Goal: Task Accomplishment & Management: Manage account settings

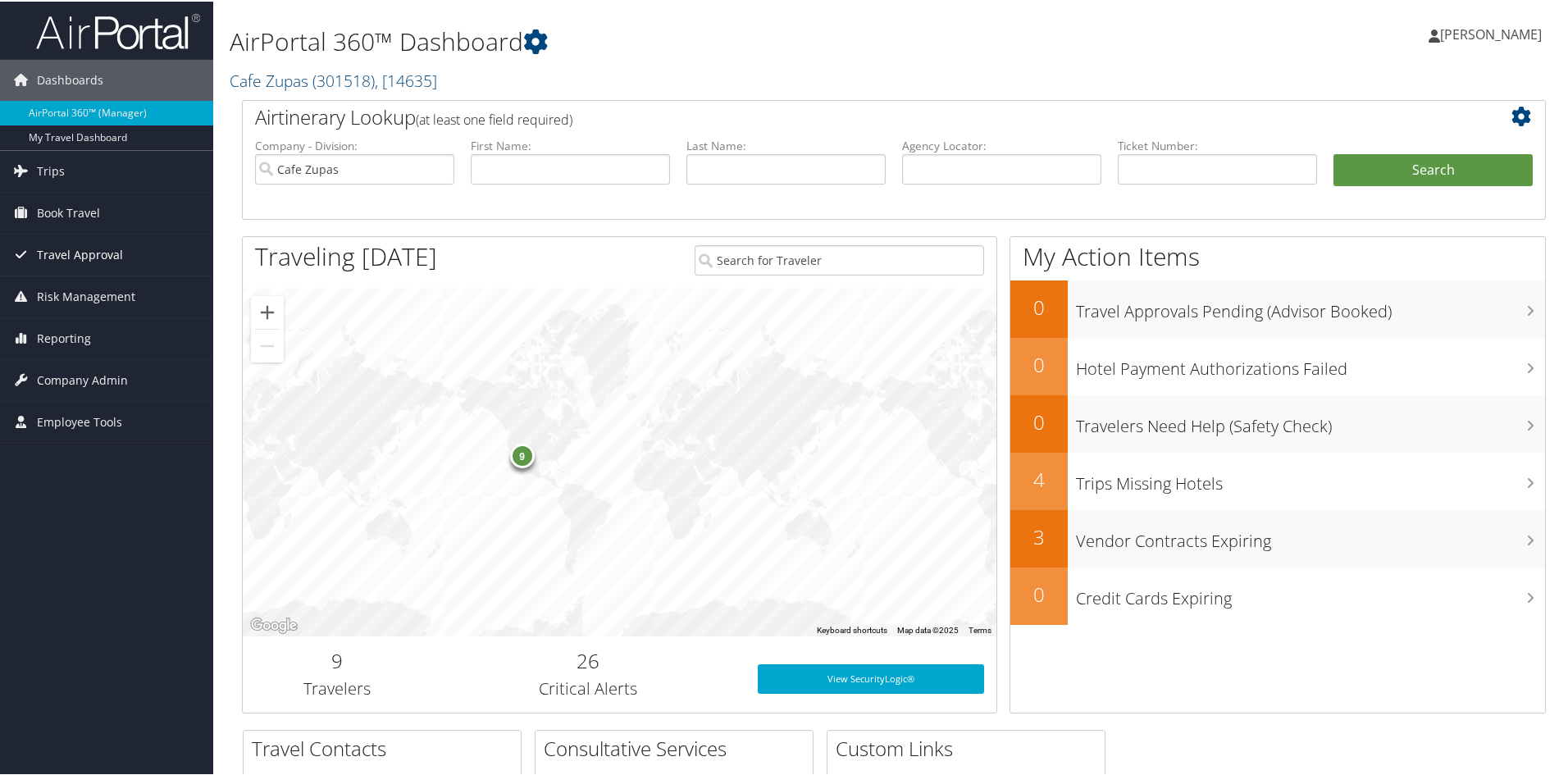
click at [100, 253] on span "Travel Approval" at bounding box center [80, 253] width 86 height 41
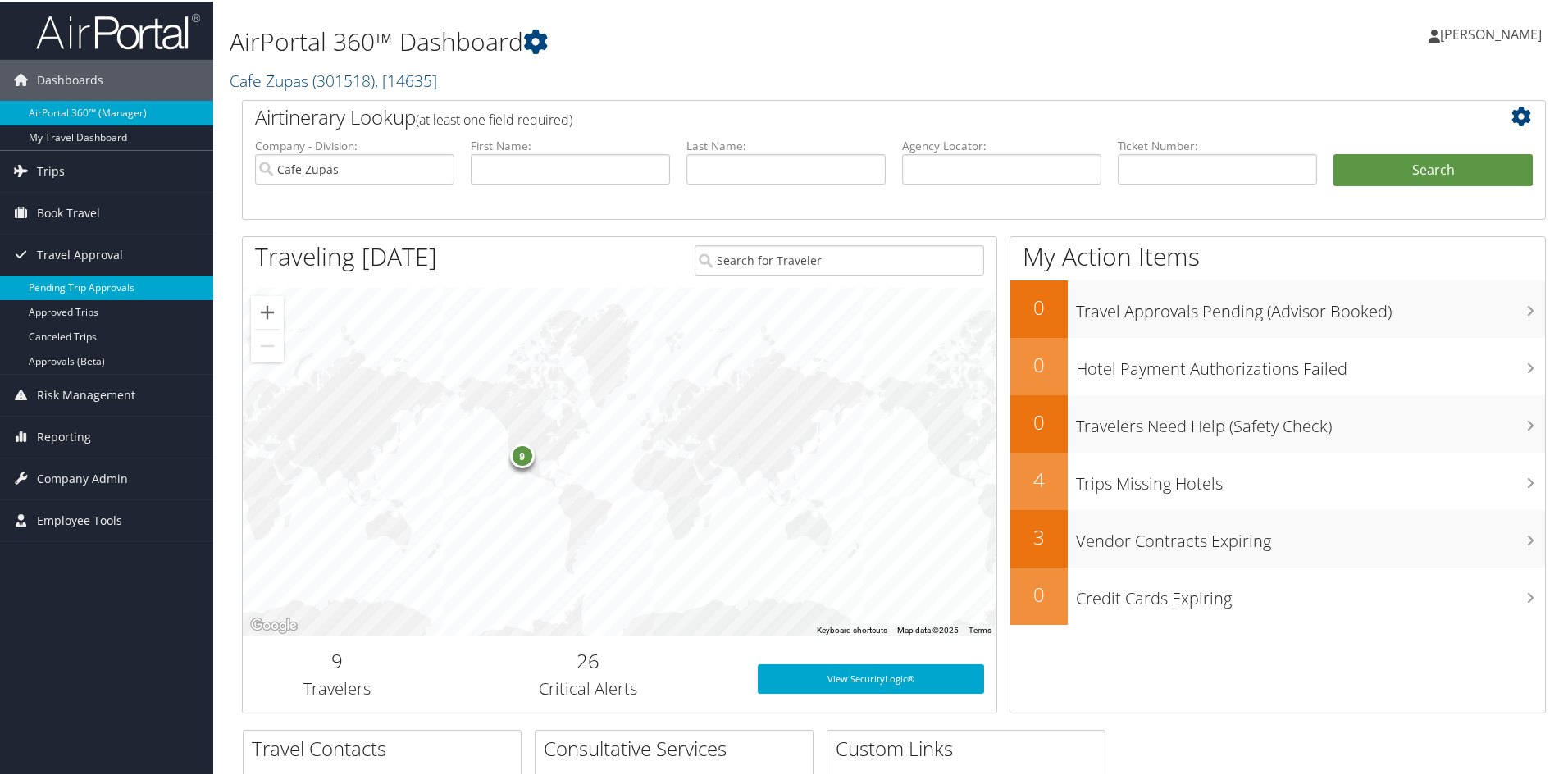
click at [92, 288] on link "Pending Trip Approvals" at bounding box center [106, 286] width 213 height 25
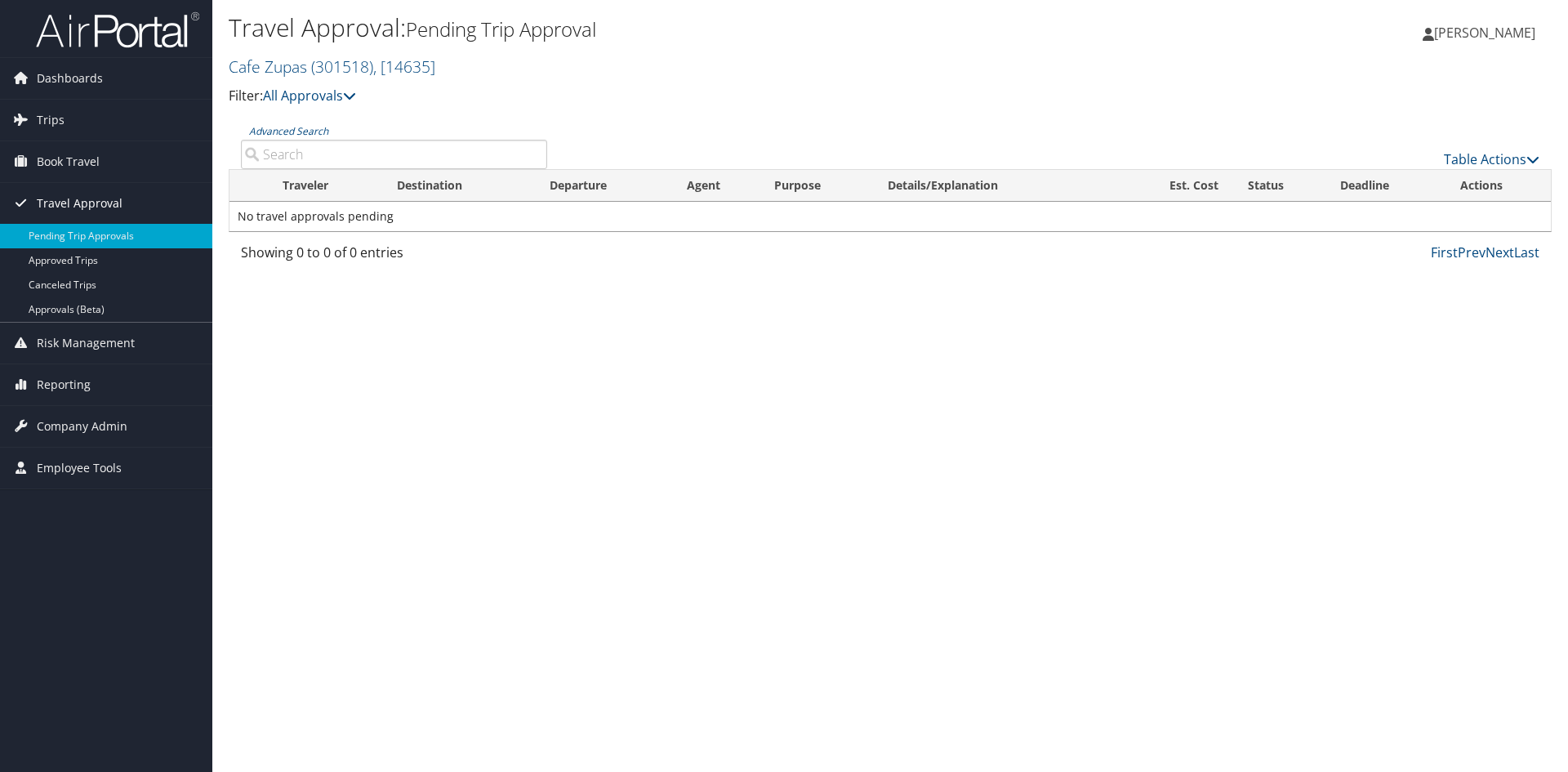
click at [44, 202] on span "Travel Approval" at bounding box center [80, 203] width 86 height 41
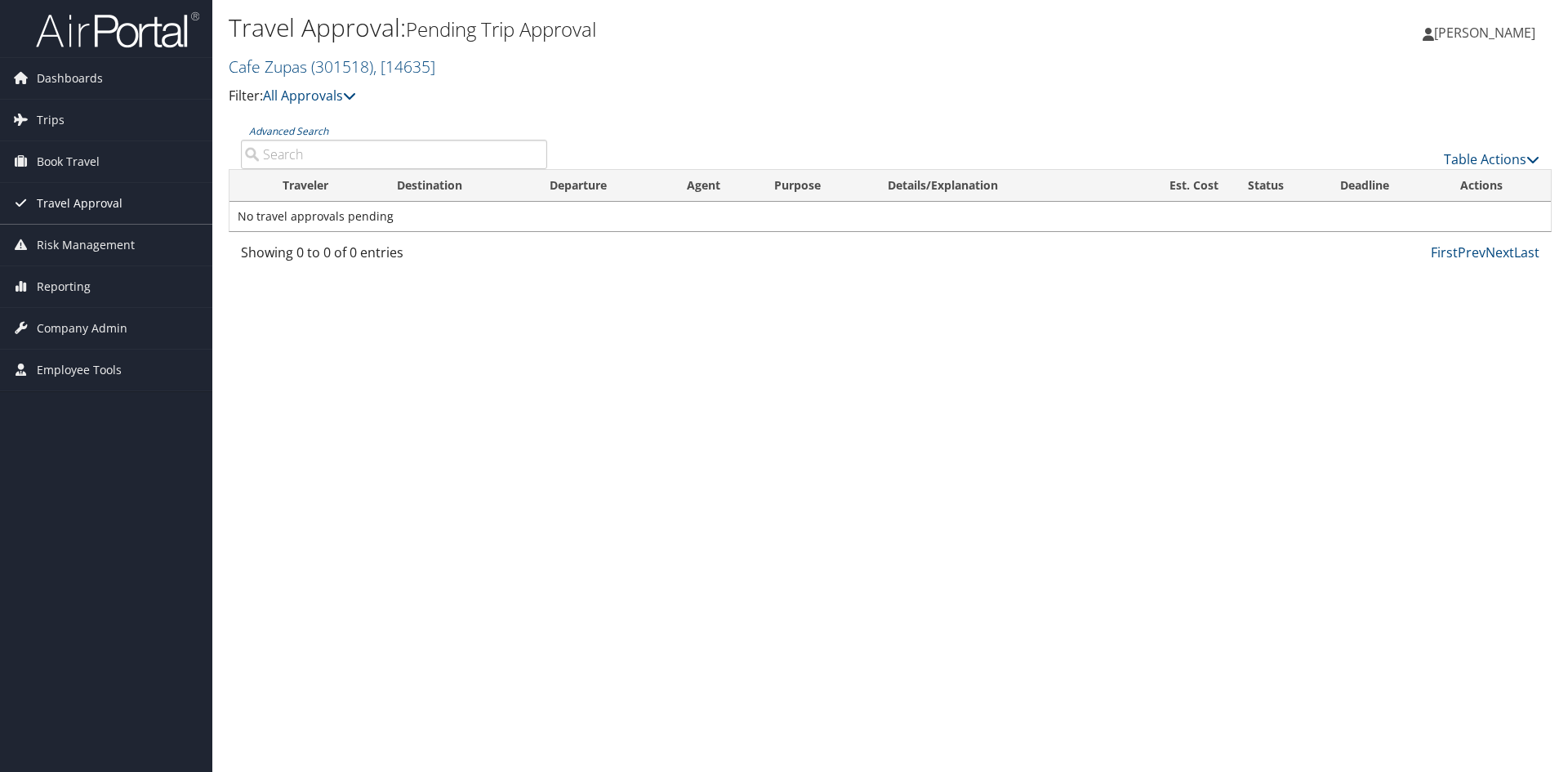
click at [90, 204] on span "Travel Approval" at bounding box center [80, 203] width 86 height 41
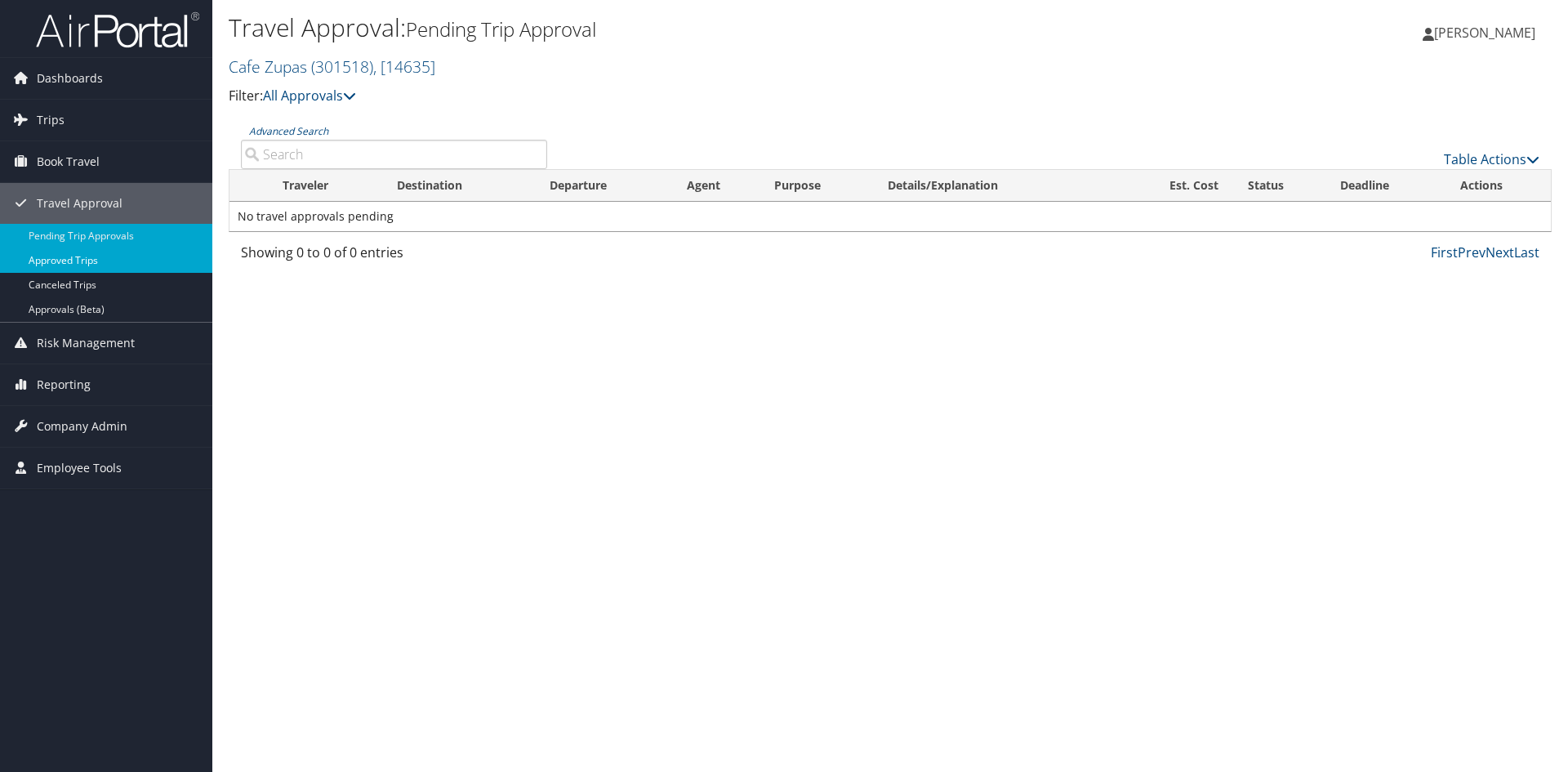
click at [89, 263] on link "Approved Trips" at bounding box center [105, 261] width 212 height 25
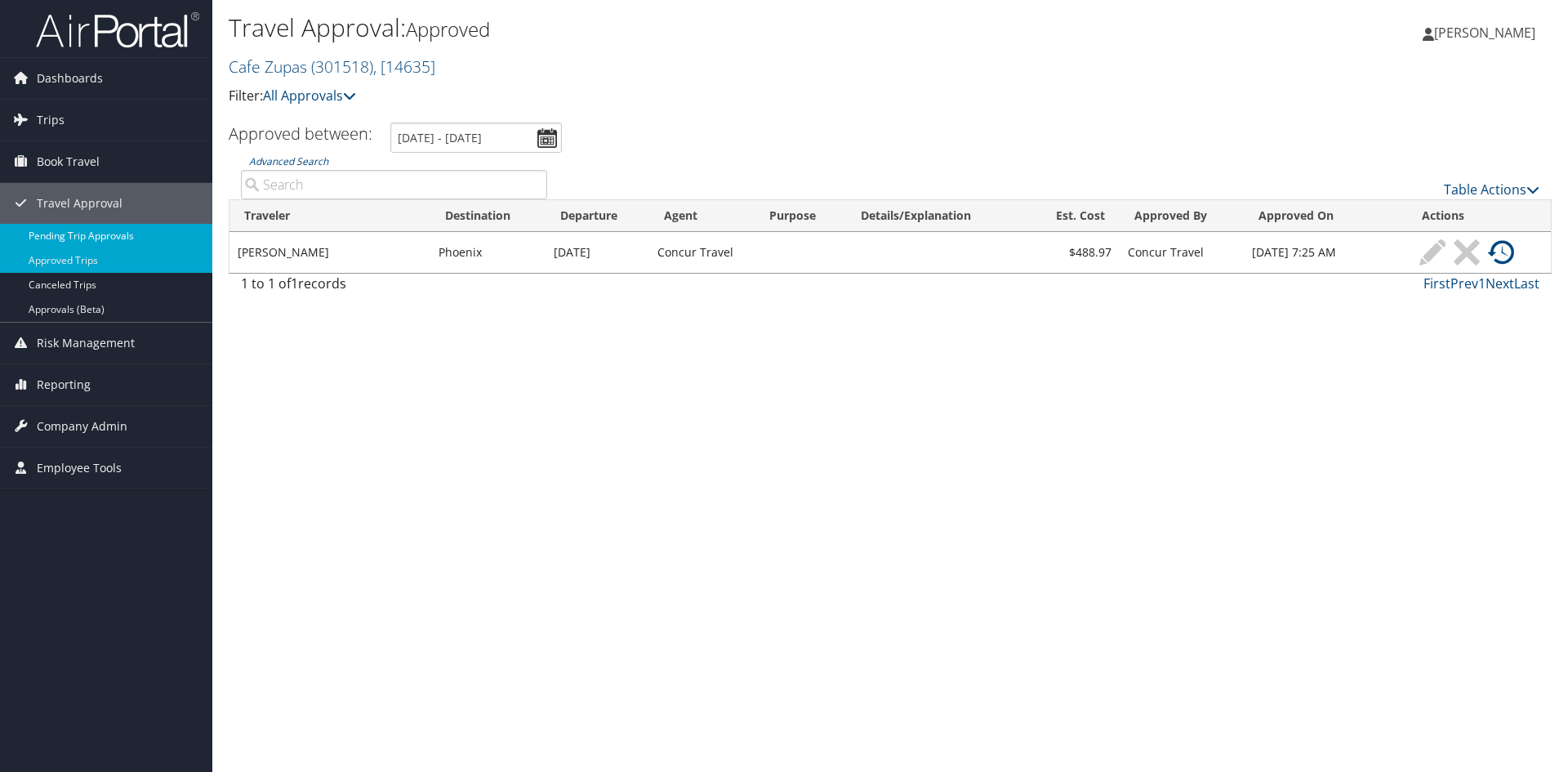
click at [88, 234] on link "Pending Trip Approvals" at bounding box center [105, 236] width 212 height 25
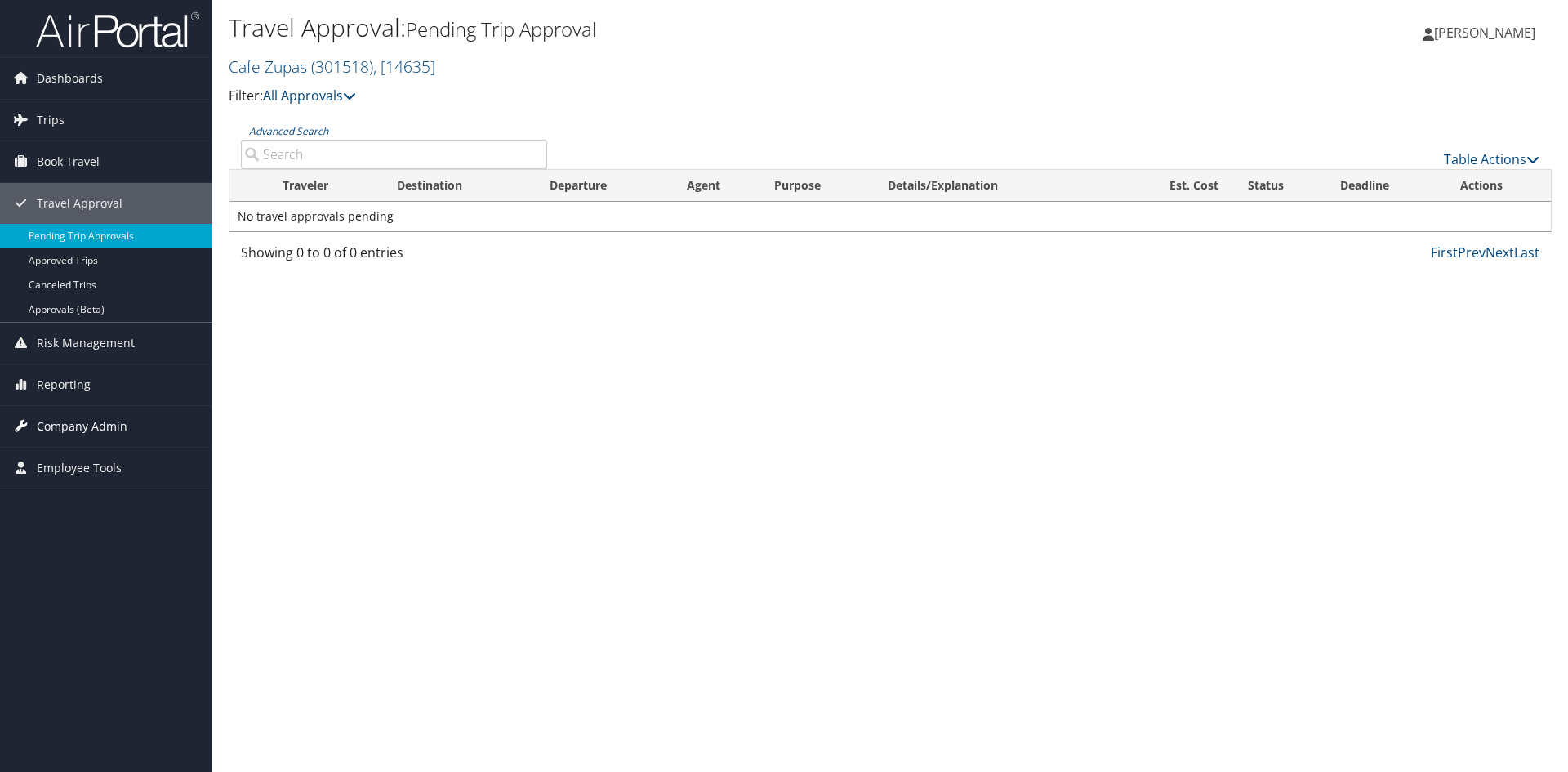
click at [90, 427] on span "Company Admin" at bounding box center [82, 426] width 90 height 41
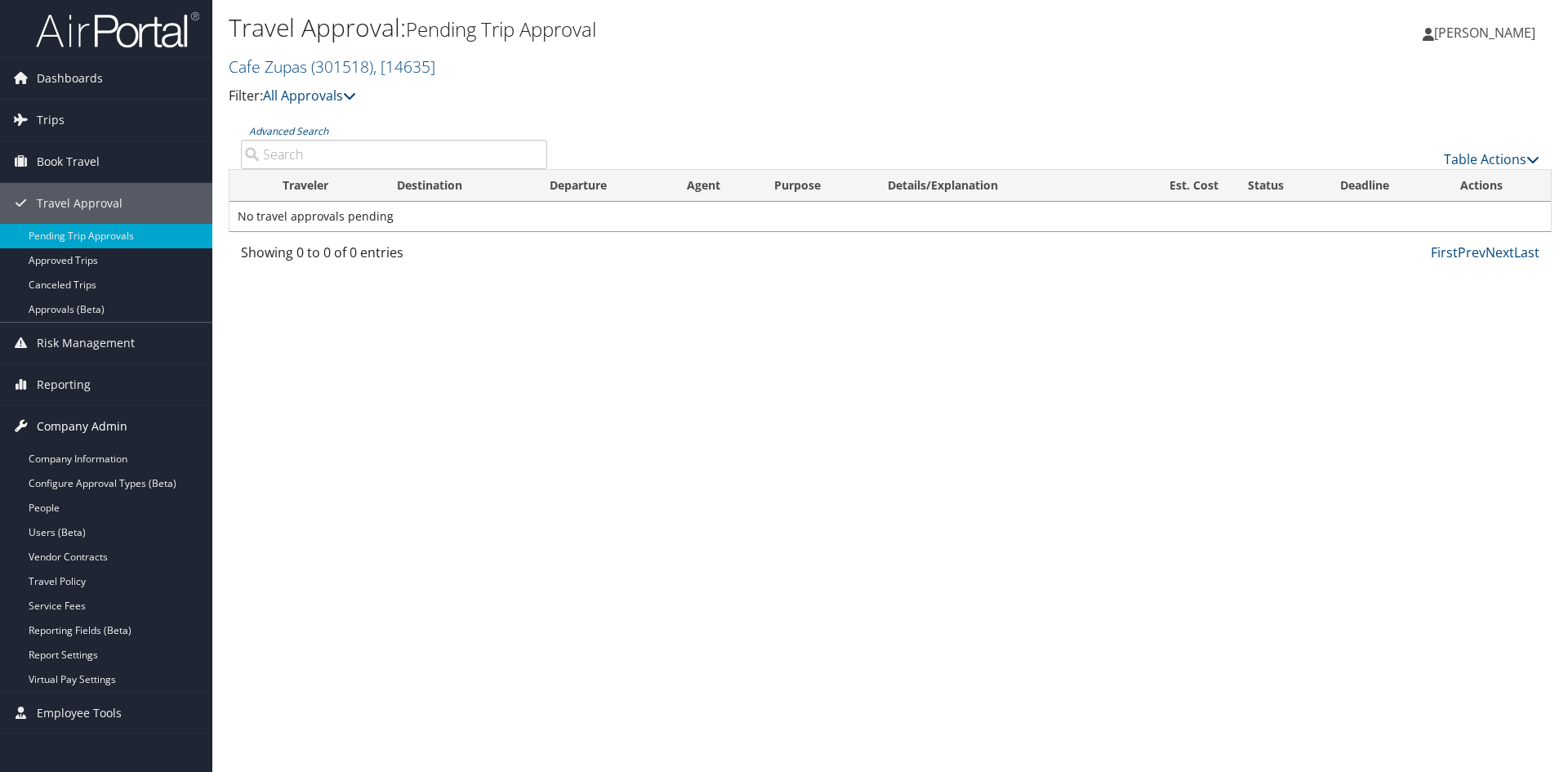
click at [47, 428] on span "Company Admin" at bounding box center [82, 426] width 90 height 41
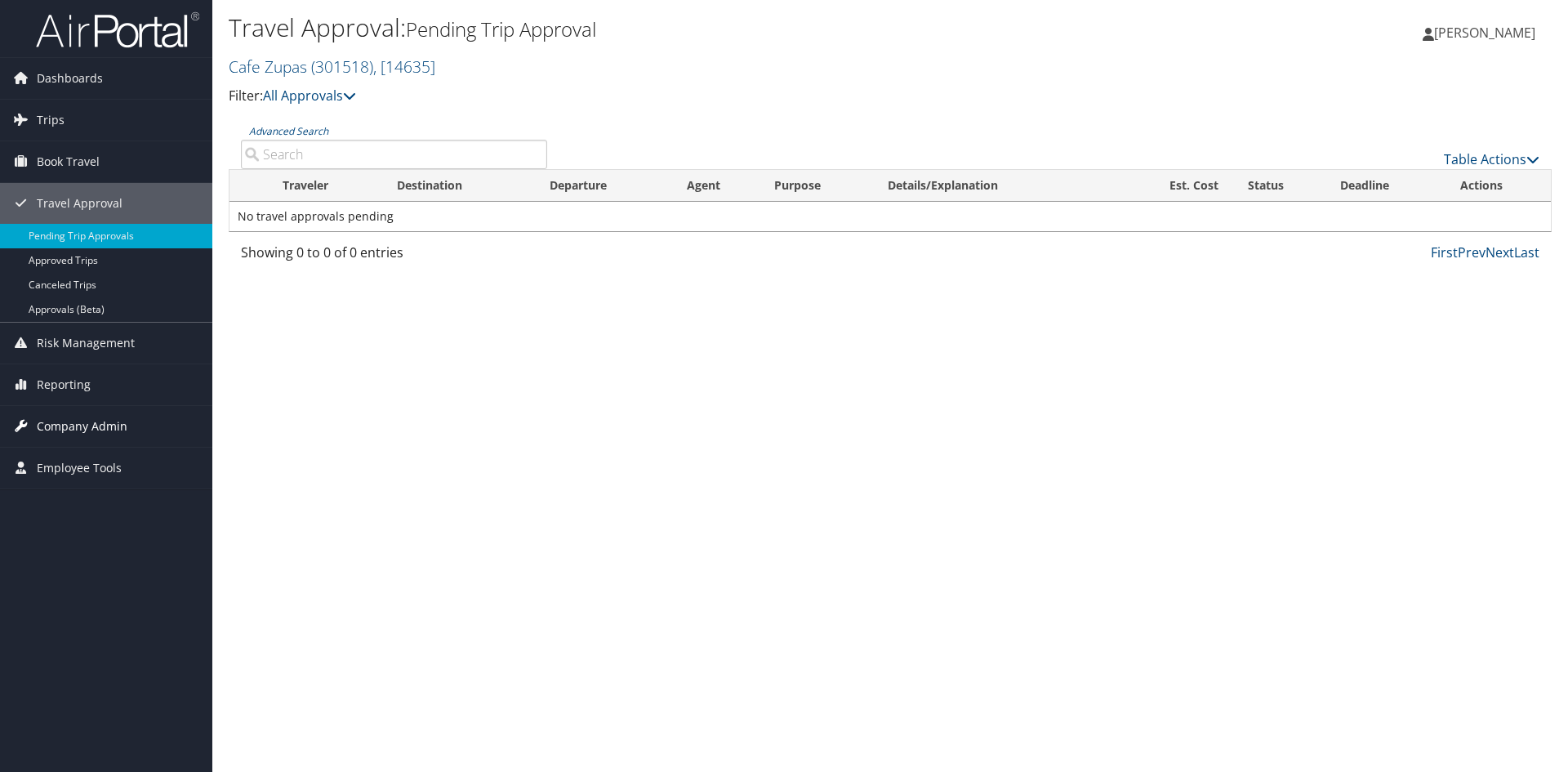
click at [47, 428] on span "Company Admin" at bounding box center [82, 426] width 90 height 41
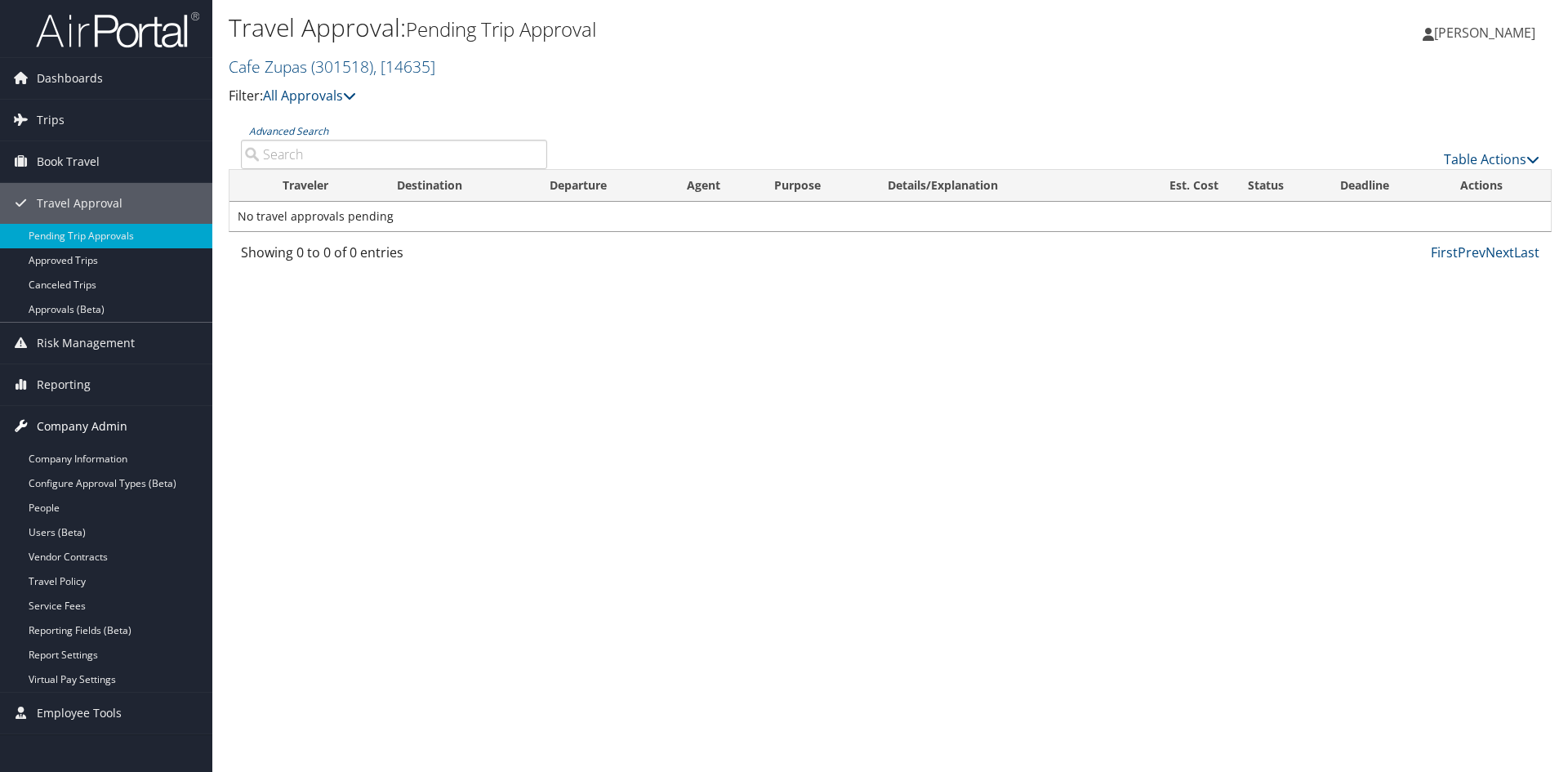
click at [47, 428] on span "Company Admin" at bounding box center [82, 426] width 90 height 41
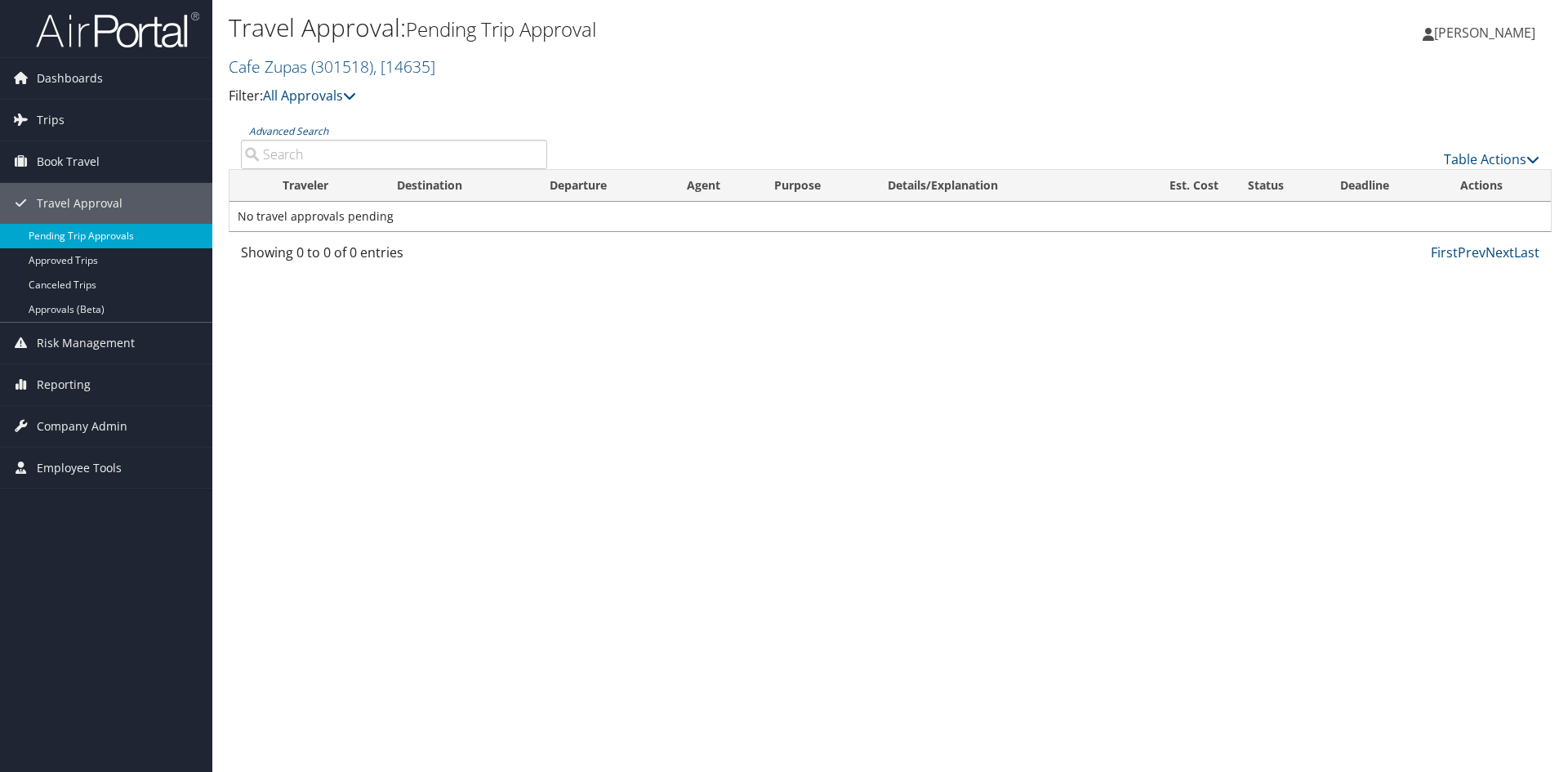
click at [114, 230] on link "Pending Trip Approvals" at bounding box center [105, 236] width 212 height 25
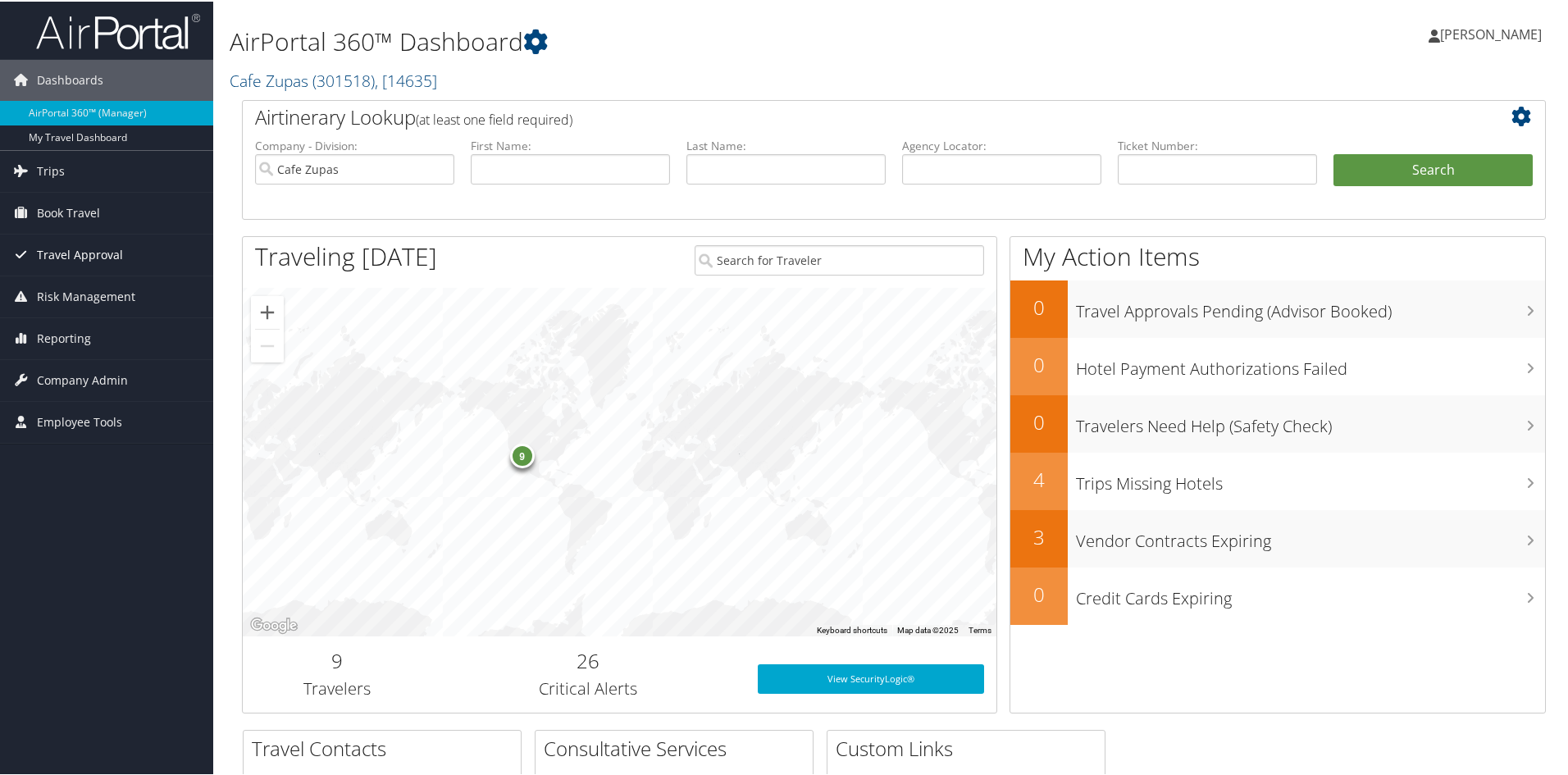
click at [93, 246] on span "Travel Approval" at bounding box center [80, 253] width 86 height 41
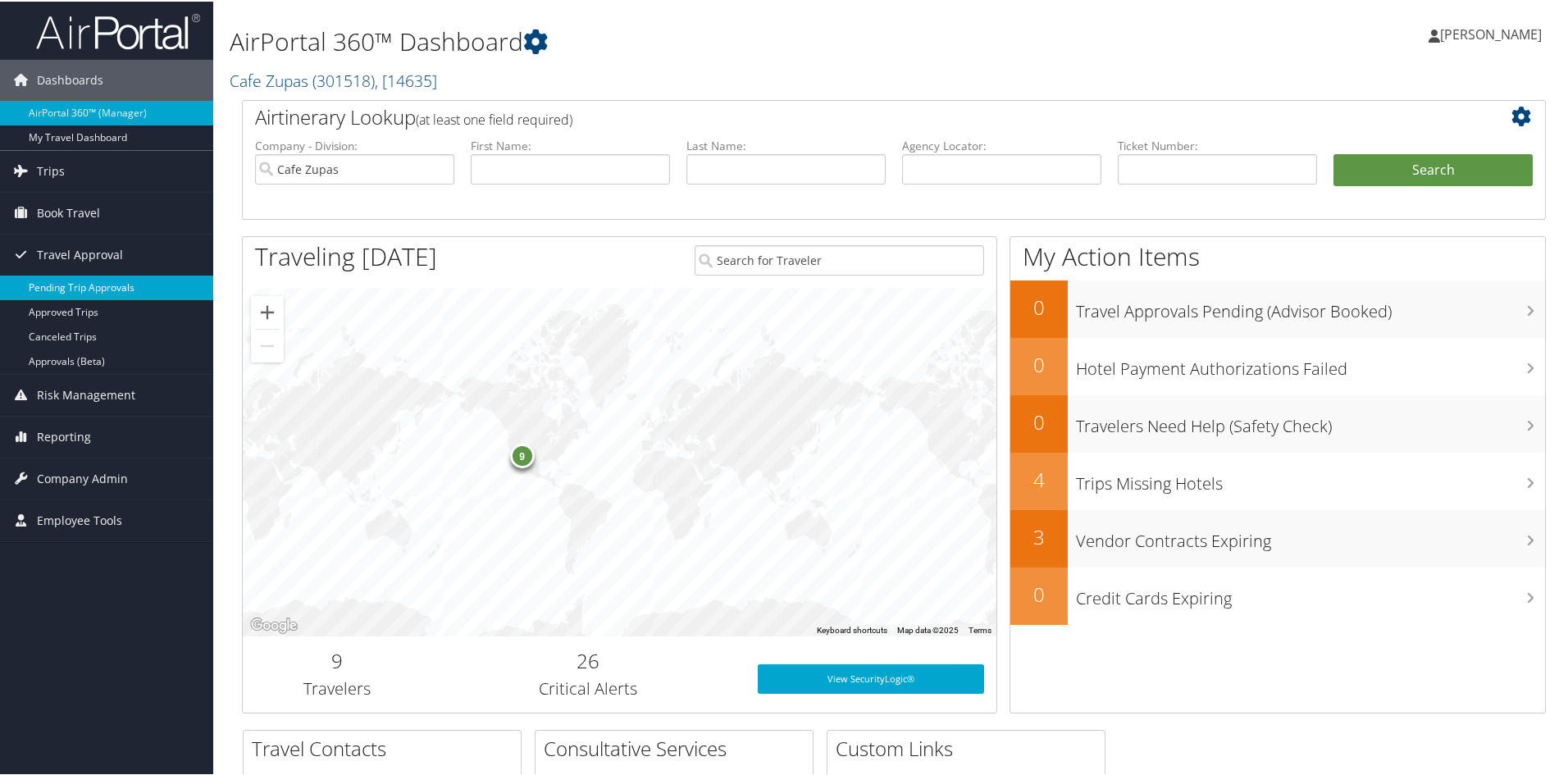
click at [87, 280] on link "Pending Trip Approvals" at bounding box center [106, 286] width 213 height 25
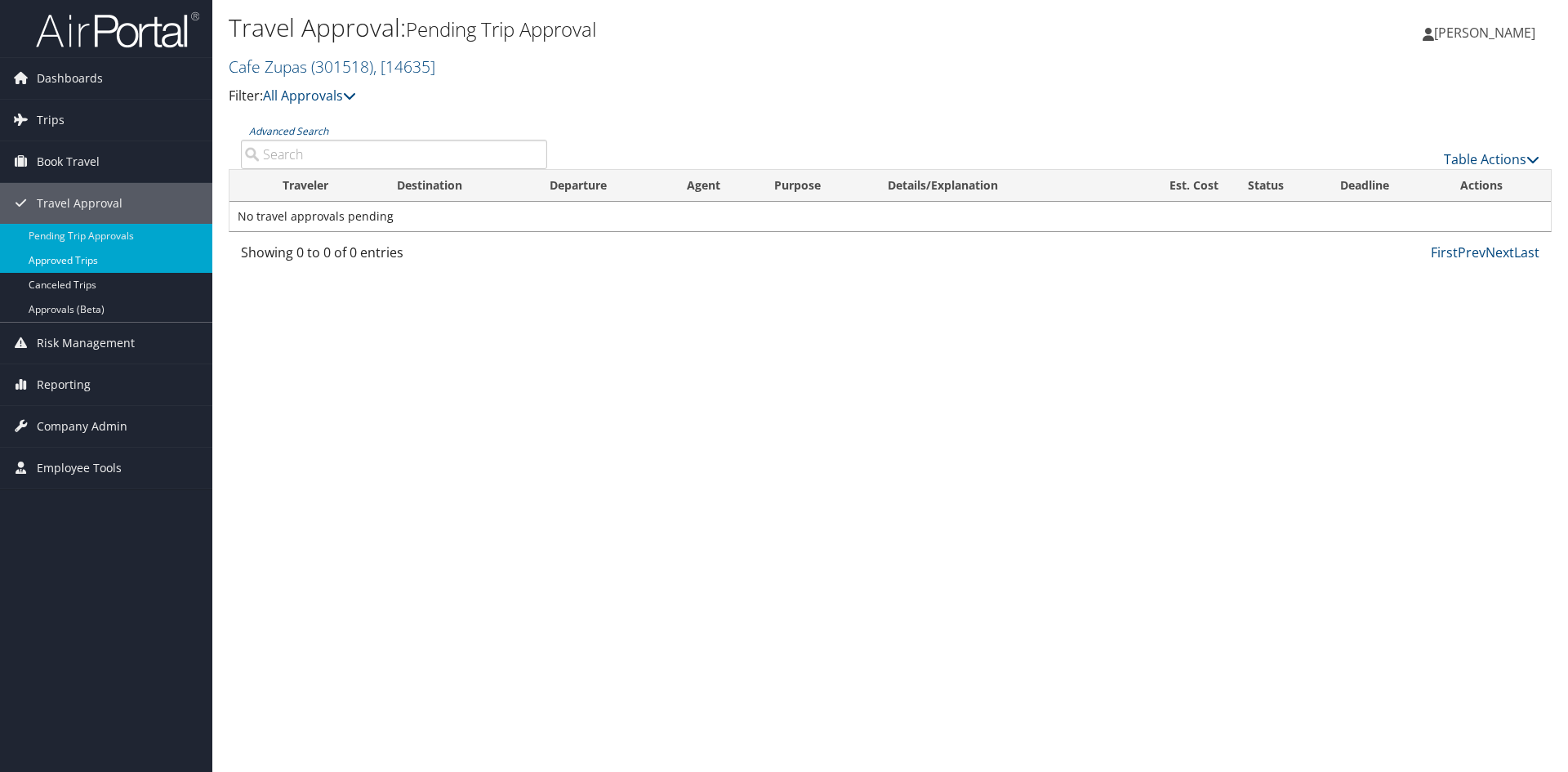
click at [86, 257] on link "Approved Trips" at bounding box center [105, 261] width 212 height 25
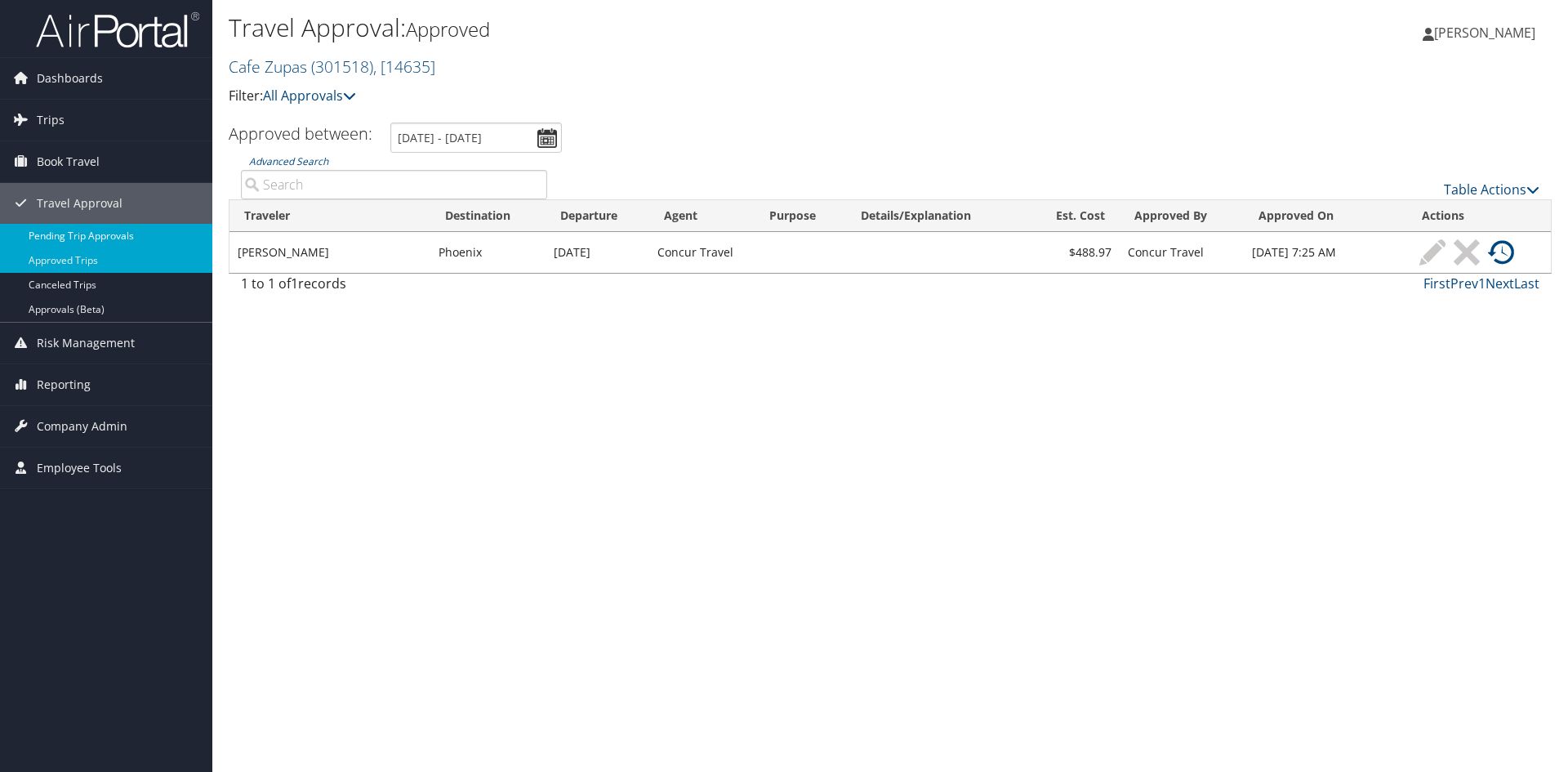
click at [94, 234] on link "Pending Trip Approvals" at bounding box center [105, 236] width 212 height 25
